Goal: Transaction & Acquisition: Obtain resource

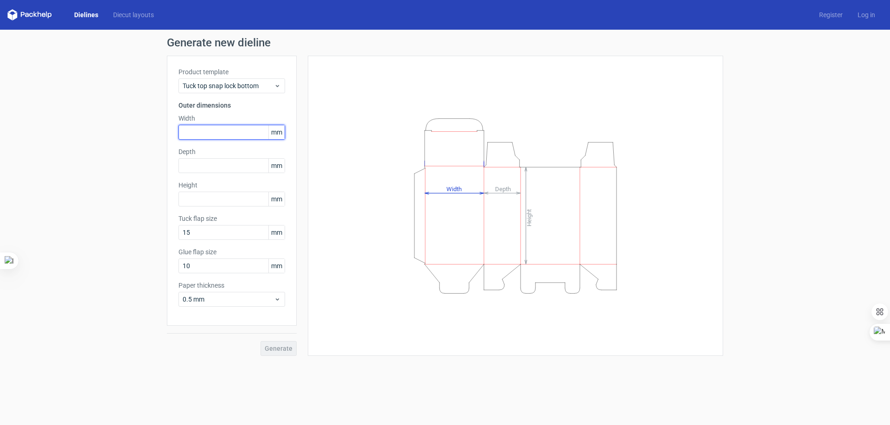
click at [224, 131] on input "text" at bounding box center [232, 132] width 107 height 15
type input "285"
click at [222, 199] on input "text" at bounding box center [232, 198] width 107 height 15
type input "295"
click at [225, 164] on input "text" at bounding box center [232, 165] width 107 height 15
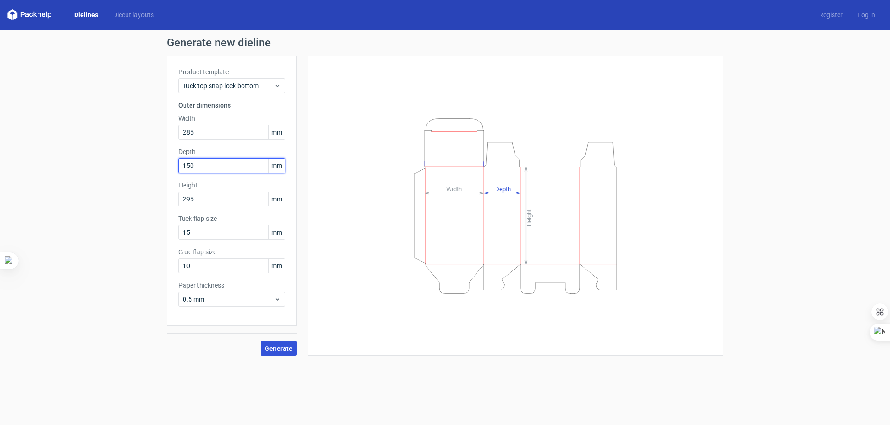
type input "150"
click at [278, 352] on button "Generate" at bounding box center [279, 348] width 36 height 15
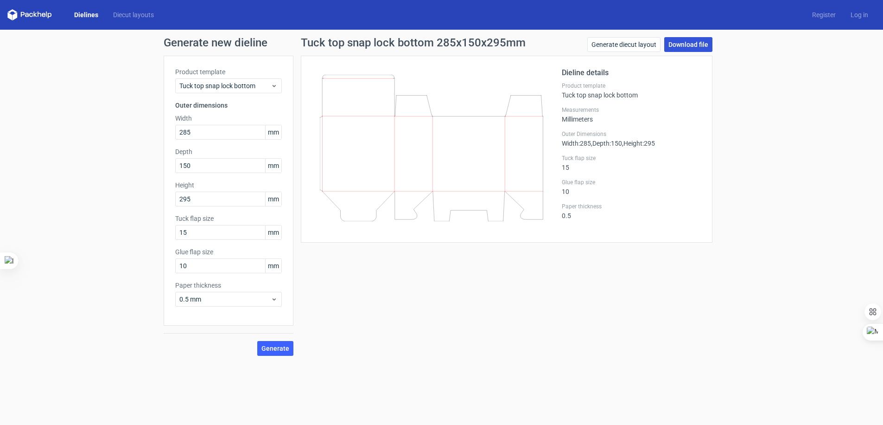
click at [685, 49] on link "Download file" at bounding box center [688, 44] width 48 height 15
click at [684, 45] on link "Download file" at bounding box center [688, 44] width 48 height 15
click at [263, 345] on span "Generate" at bounding box center [275, 348] width 28 height 6
click at [824, 10] on link "Register" at bounding box center [824, 14] width 38 height 9
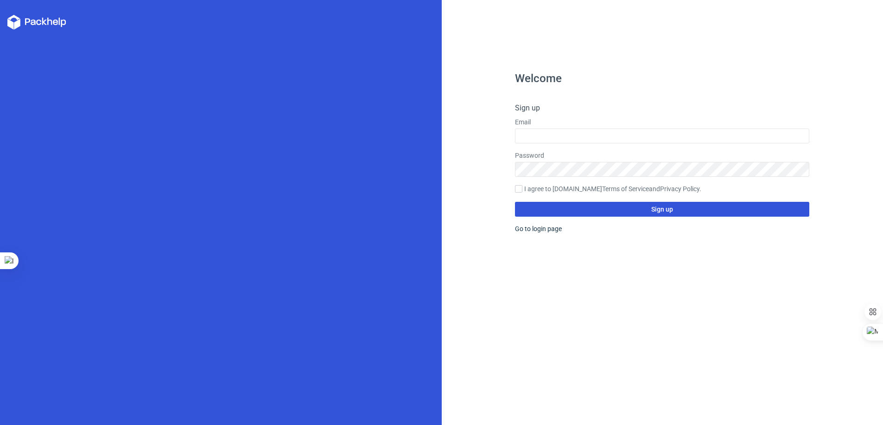
click at [617, 206] on button "Sign up" at bounding box center [662, 209] width 294 height 15
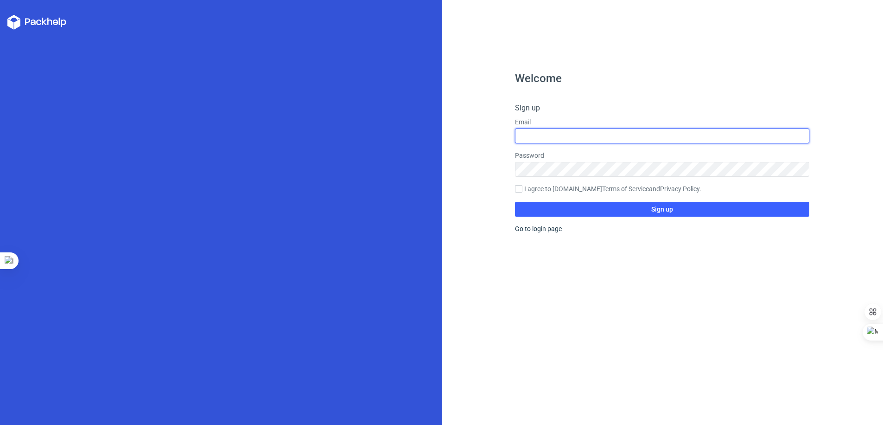
click at [553, 134] on input "text" at bounding box center [662, 135] width 294 height 15
type input "[EMAIL_ADDRESS][DOMAIN_NAME]"
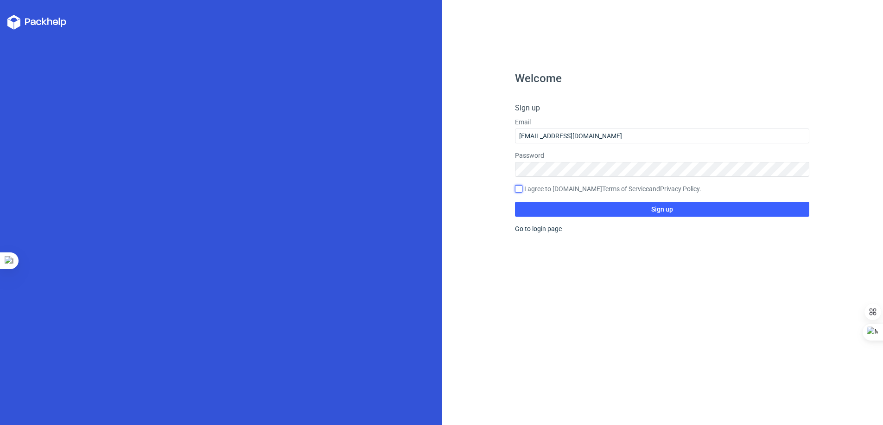
click at [521, 185] on input "I agree to [DOMAIN_NAME] Terms of Service and Privacy Policy ." at bounding box center [518, 188] width 7 height 7
checkbox input "true"
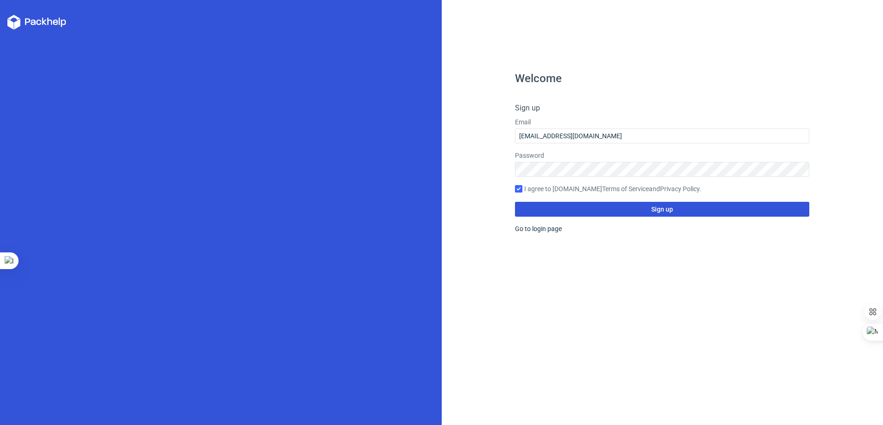
click at [564, 204] on button "Sign up" at bounding box center [662, 209] width 294 height 15
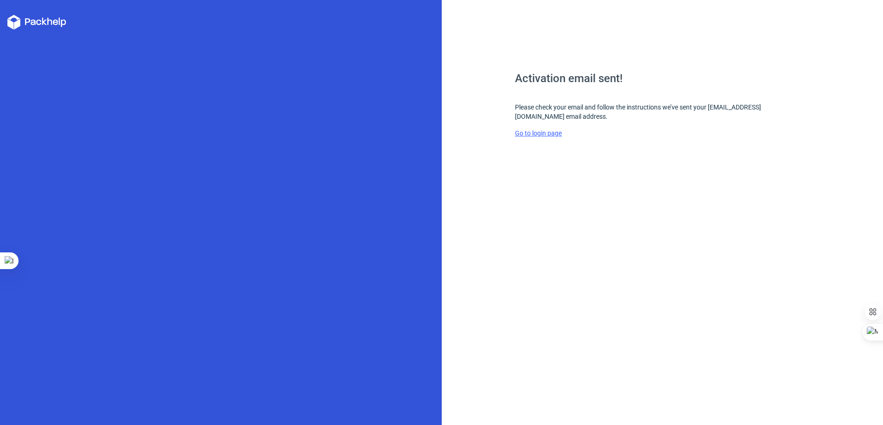
click at [524, 129] on link "Go to login page" at bounding box center [538, 132] width 47 height 7
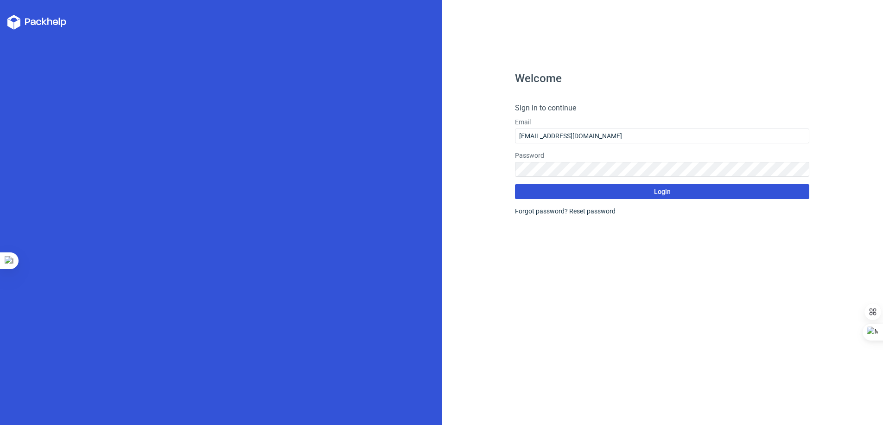
click at [572, 184] on button "Login" at bounding box center [662, 191] width 294 height 15
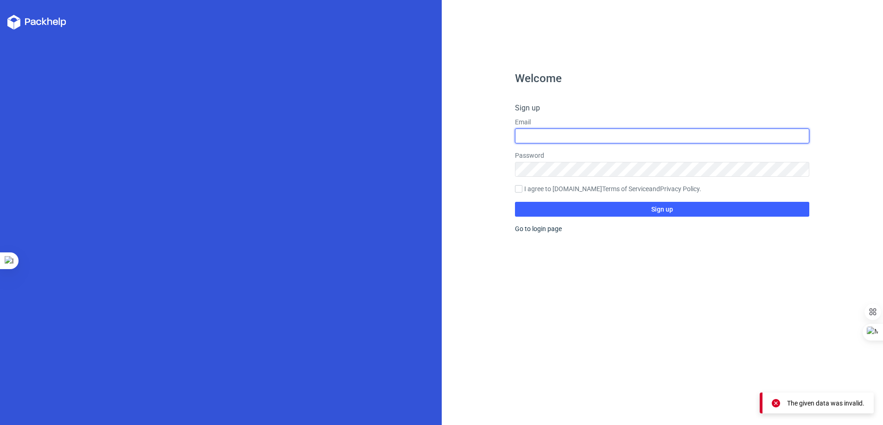
type input "[EMAIL_ADDRESS][DOMAIN_NAME]"
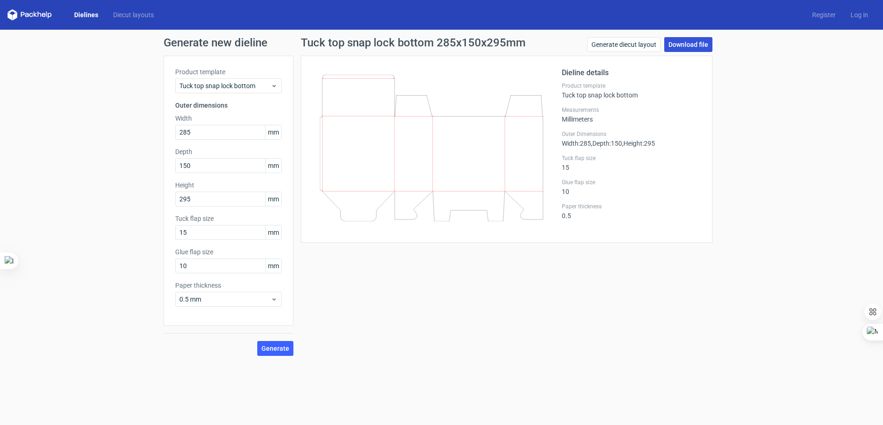
click at [669, 39] on link "Download file" at bounding box center [688, 44] width 48 height 15
click at [610, 46] on link "Generate diecut layout" at bounding box center [623, 44] width 73 height 15
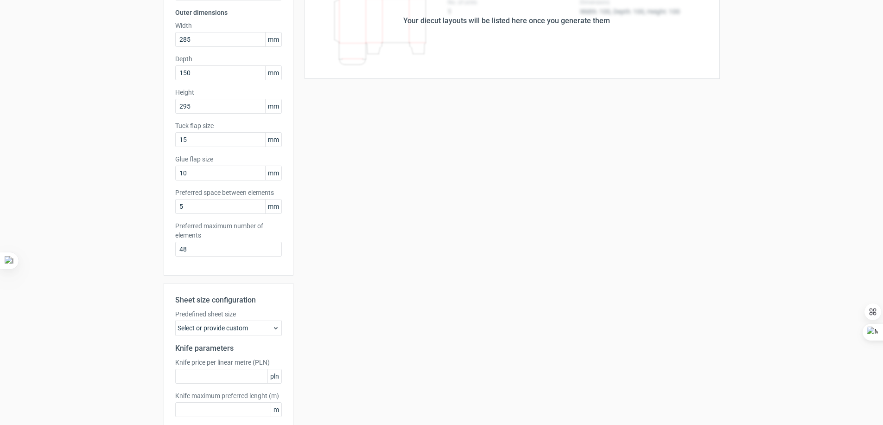
scroll to position [139, 0]
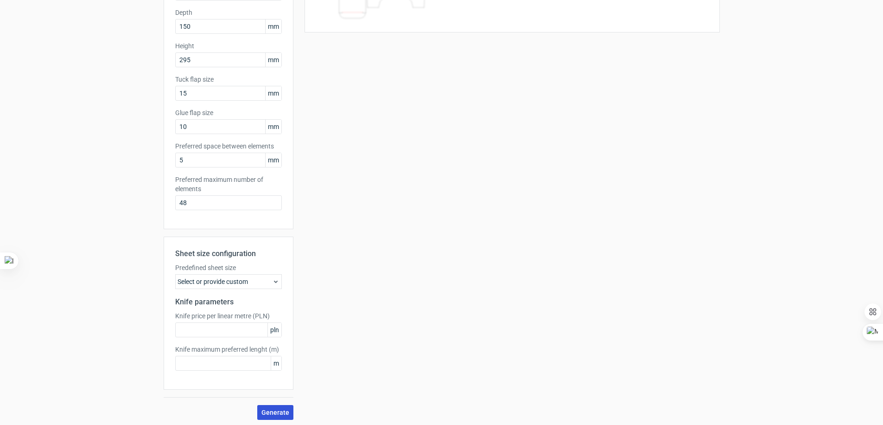
click at [278, 409] on span "Generate" at bounding box center [275, 412] width 28 height 6
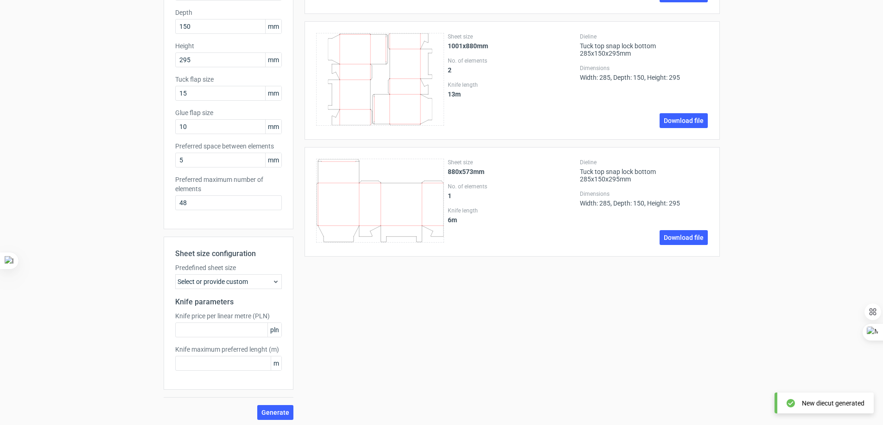
scroll to position [0, 0]
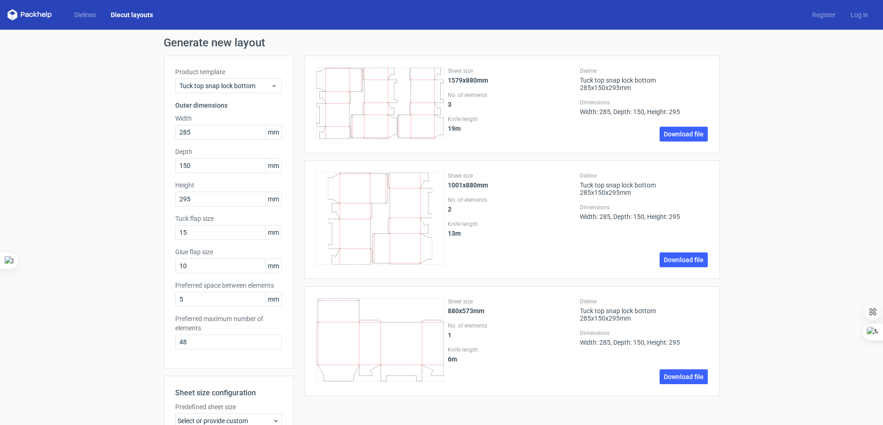
click at [383, 343] on icon at bounding box center [380, 340] width 128 height 84
click at [673, 377] on link "Download file" at bounding box center [684, 376] width 48 height 15
